Goal: Check status: Check status

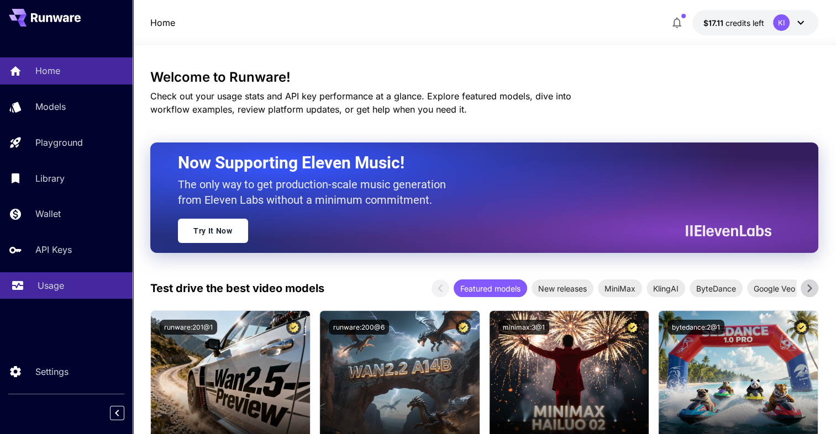
click at [75, 288] on div "Usage" at bounding box center [81, 285] width 86 height 13
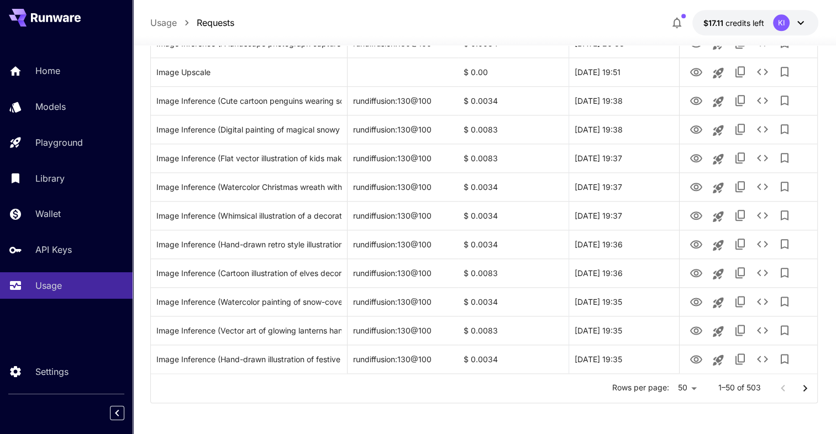
scroll to position [1282, 0]
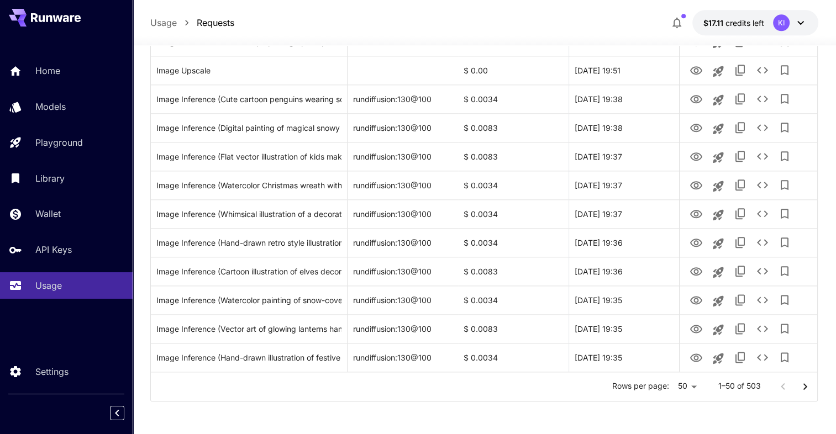
click at [804, 388] on icon "Go to next page" at bounding box center [806, 386] width 4 height 7
click at [799, 388] on icon "Go to next page" at bounding box center [805, 386] width 13 height 13
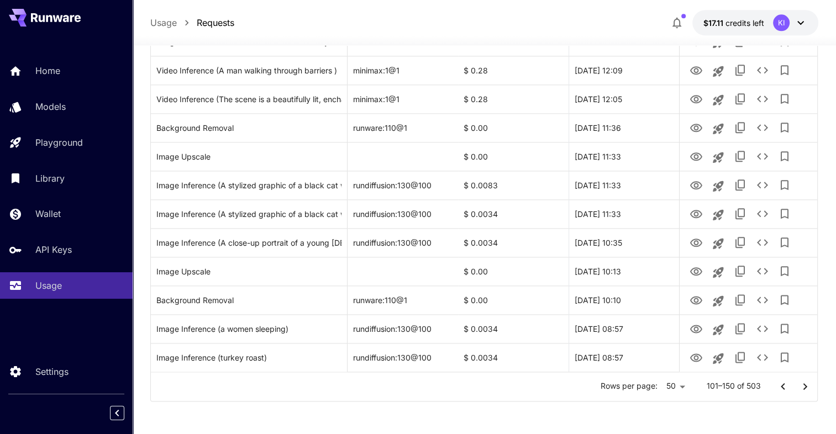
click at [805, 387] on icon "Go to next page" at bounding box center [806, 386] width 4 height 7
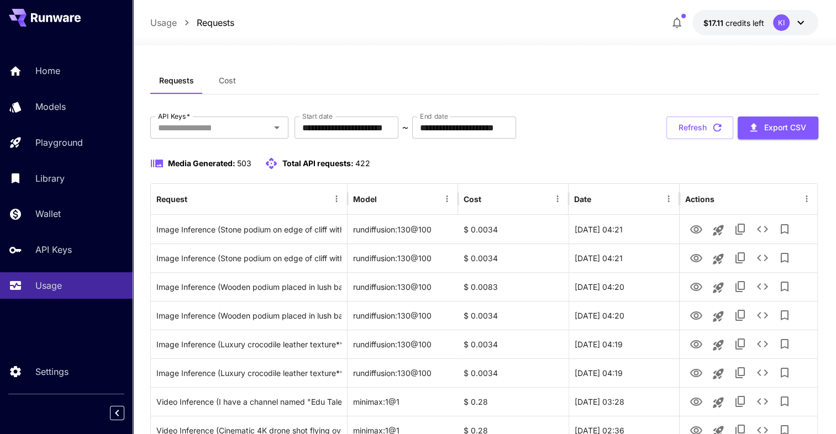
scroll to position [0, 0]
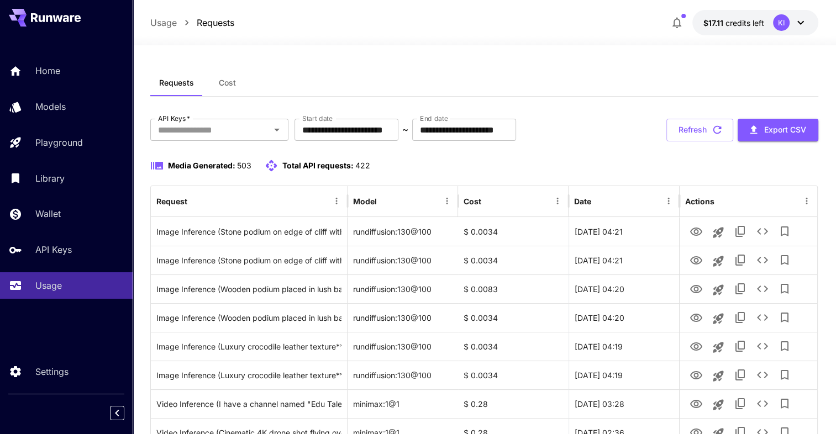
click at [56, 22] on icon at bounding box center [58, 18] width 10 height 7
click at [49, 21] on icon at bounding box center [56, 17] width 50 height 9
click at [306, 128] on input "**********" at bounding box center [347, 130] width 104 height 22
click at [307, 127] on input "**********" at bounding box center [347, 130] width 104 height 22
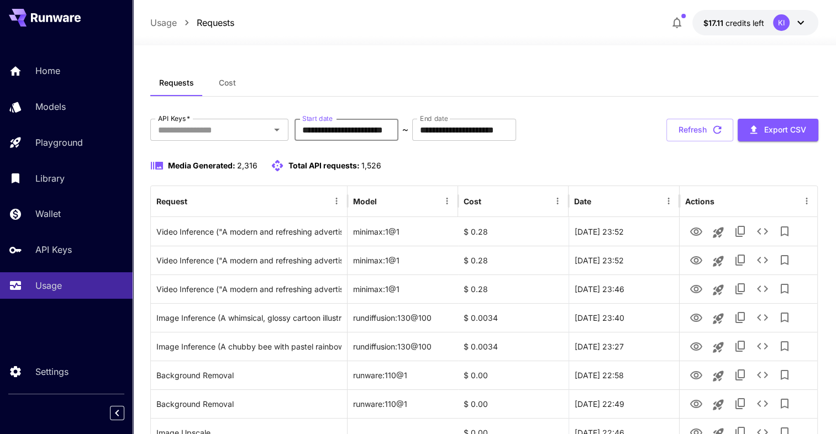
click at [324, 131] on input "**********" at bounding box center [347, 130] width 104 height 22
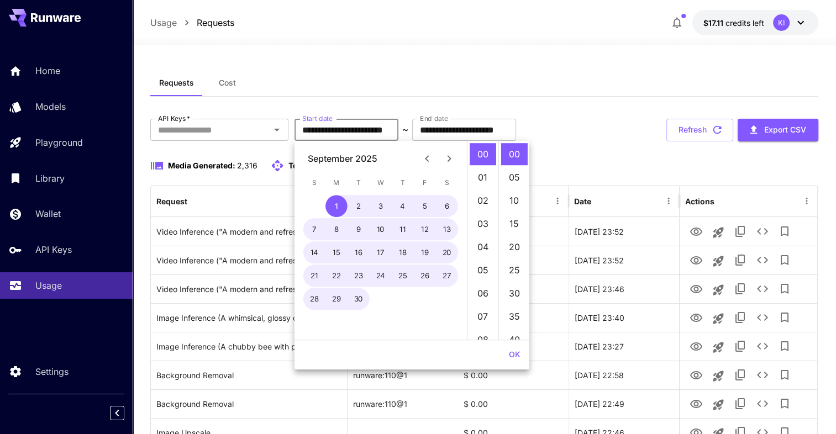
click at [419, 162] on button "Previous month" at bounding box center [427, 159] width 22 height 22
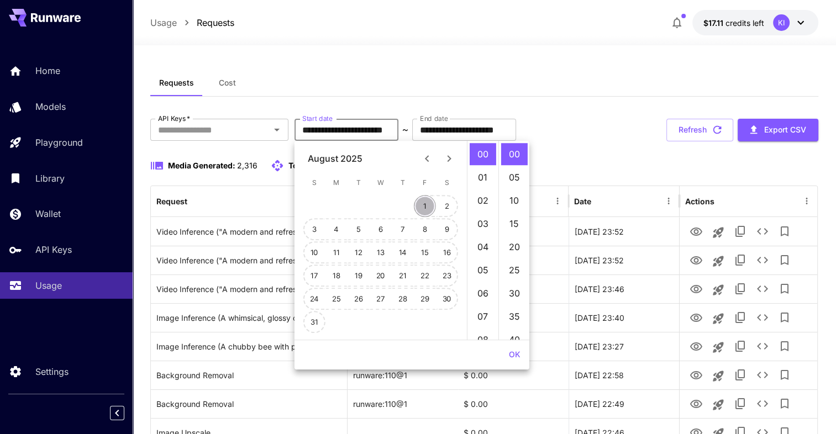
click at [429, 209] on button "1" at bounding box center [425, 206] width 22 height 22
type input "**********"
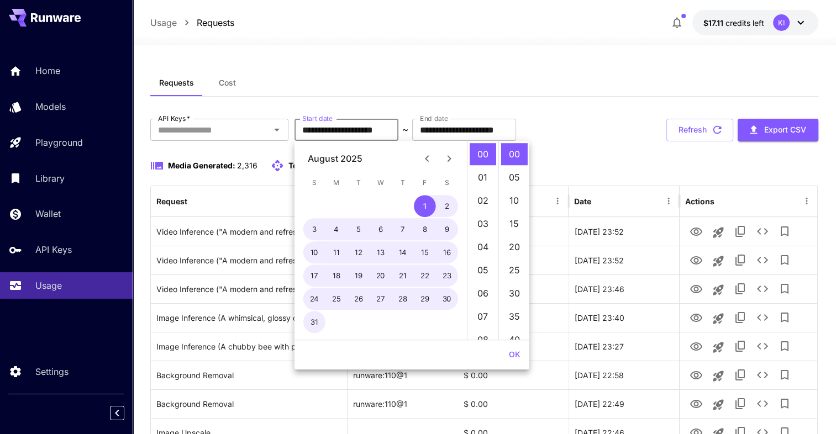
click at [516, 359] on button "OK" at bounding box center [515, 355] width 20 height 20
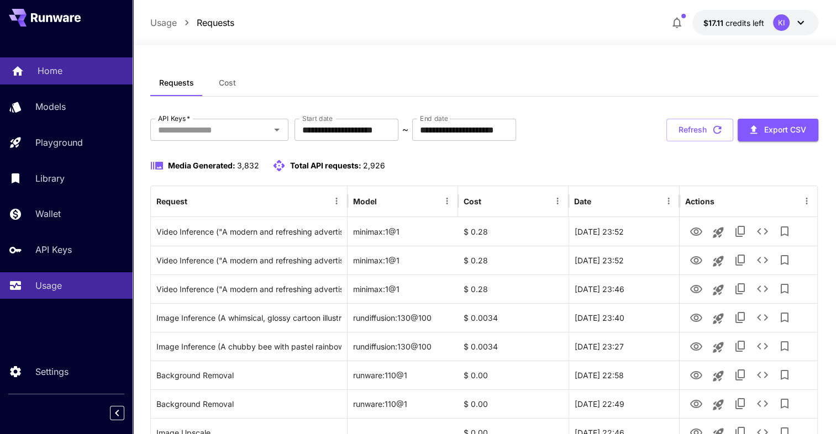
click at [59, 64] on link "Home" at bounding box center [66, 70] width 133 height 27
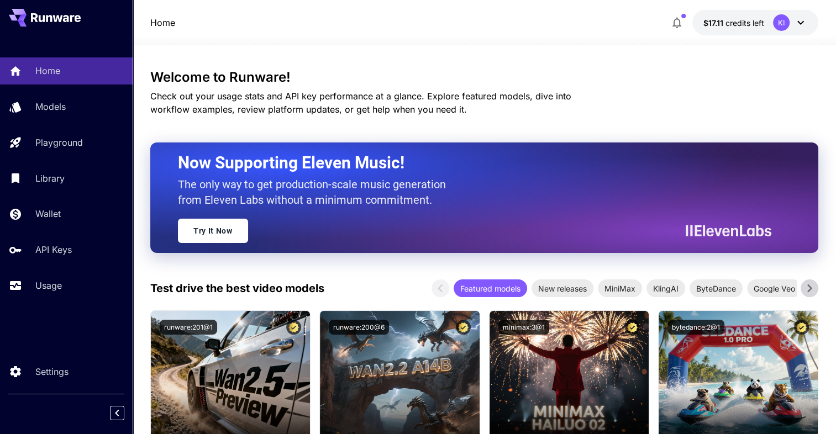
click at [410, 17] on div "Home $17.11 credits left KI" at bounding box center [484, 22] width 668 height 25
click at [57, 286] on p "Usage" at bounding box center [51, 285] width 27 height 13
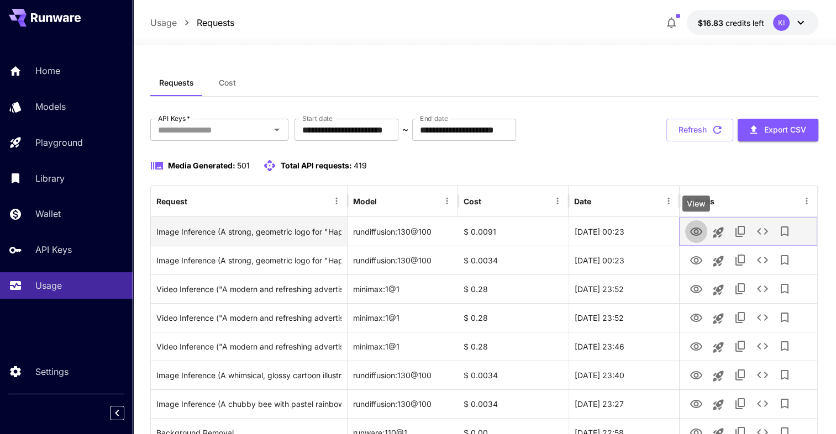
click at [694, 235] on icon "View" at bounding box center [696, 232] width 12 height 8
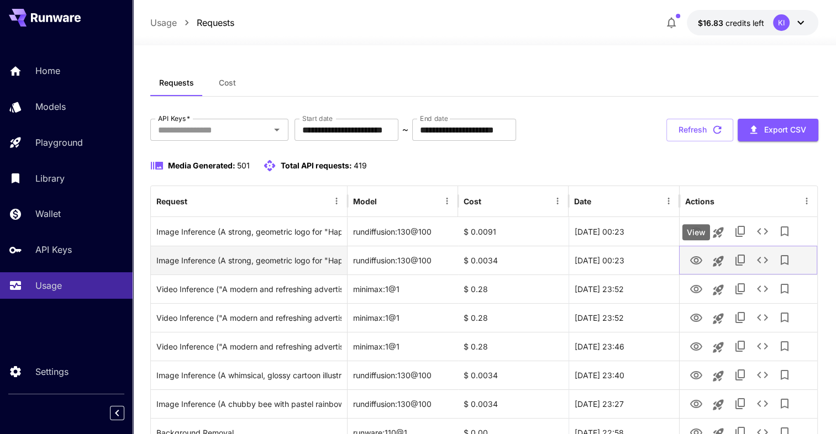
click at [695, 258] on icon "View" at bounding box center [696, 260] width 12 height 8
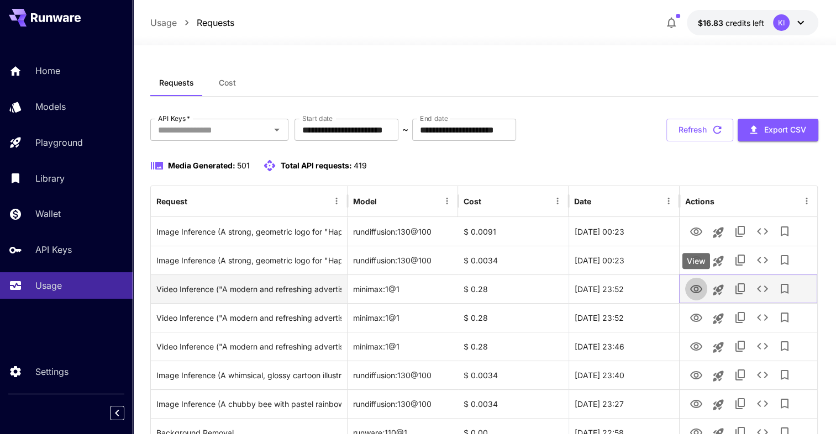
click at [693, 293] on icon "View" at bounding box center [696, 289] width 13 height 13
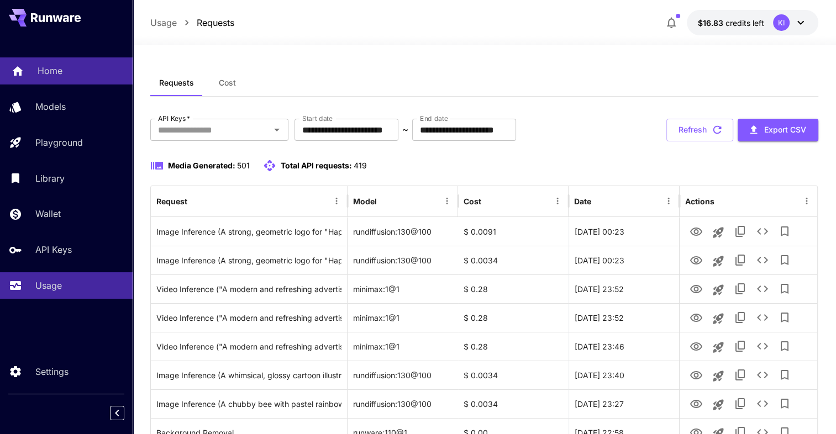
click at [66, 77] on div "Home" at bounding box center [81, 70] width 86 height 13
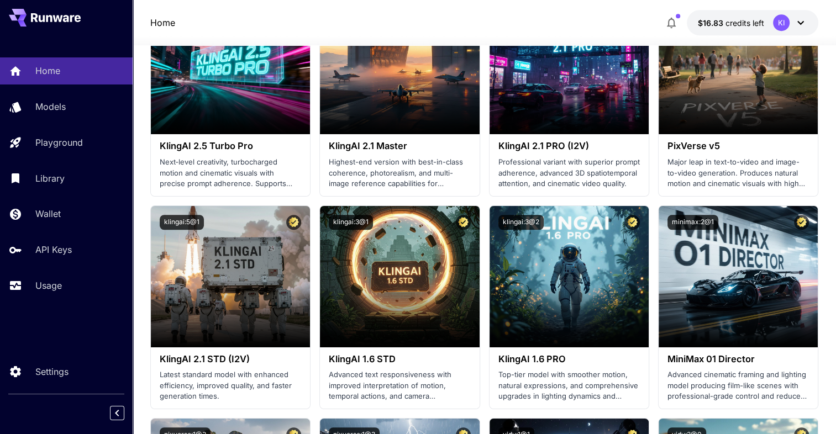
scroll to position [608, 0]
